Goal: Information Seeking & Learning: Learn about a topic

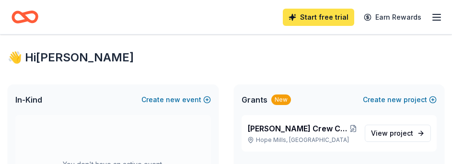
scroll to position [239, 0]
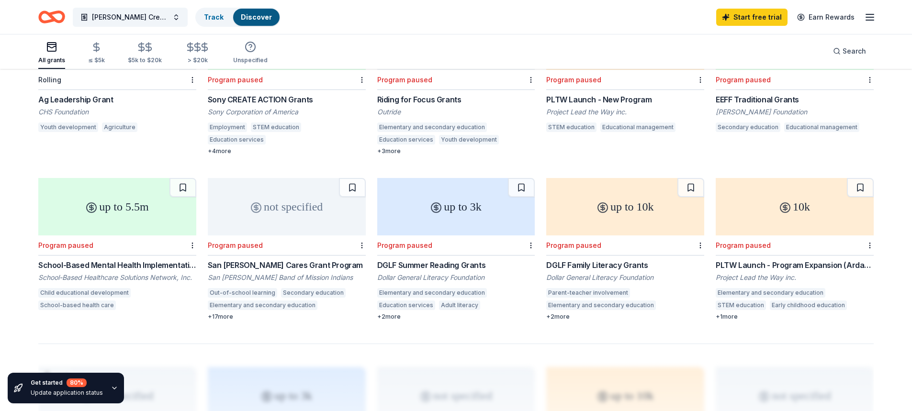
scroll to position [527, 0]
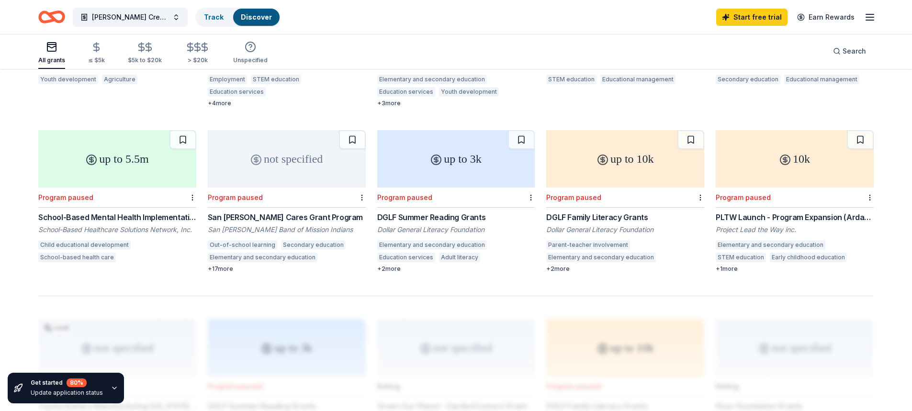
click at [245, 214] on div "San [PERSON_NAME] Cares Grant Program" at bounding box center [287, 217] width 158 height 11
